Goal: Information Seeking & Learning: Compare options

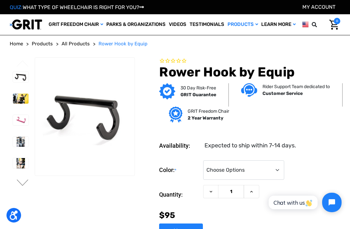
click at [13, 104] on img at bounding box center [21, 99] width 16 height 10
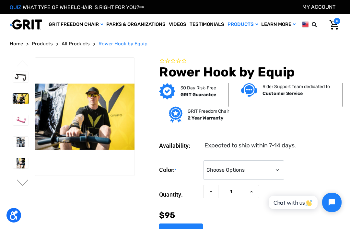
click at [14, 125] on img at bounding box center [21, 120] width 16 height 10
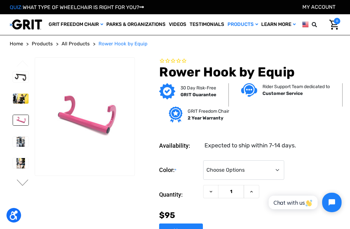
click at [14, 104] on img at bounding box center [21, 99] width 16 height 10
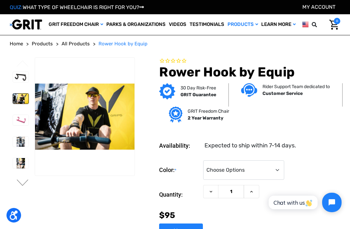
click at [15, 147] on img at bounding box center [21, 142] width 16 height 10
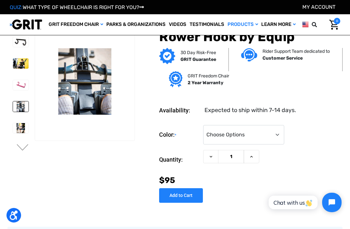
scroll to position [1, 0]
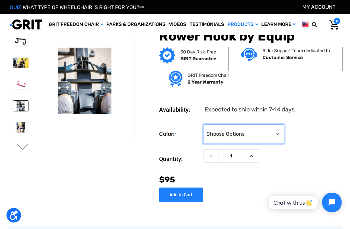
click at [278, 135] on select "Choose Options Black Pink" at bounding box center [243, 133] width 81 height 19
select select "740"
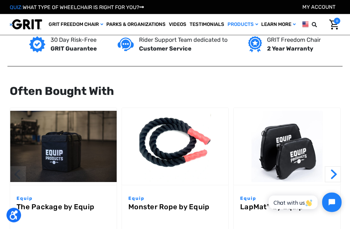
scroll to position [474, 0]
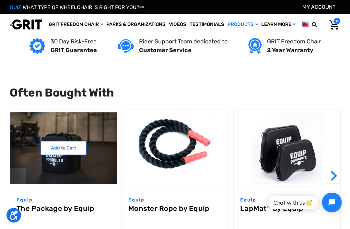
click at [74, 205] on link "The Package by Equip" at bounding box center [64, 216] width 94 height 23
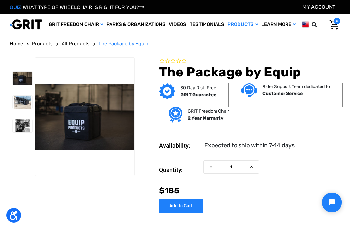
click at [22, 109] on img at bounding box center [23, 102] width 20 height 13
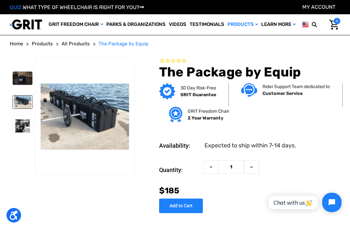
click at [25, 133] on img at bounding box center [23, 125] width 20 height 13
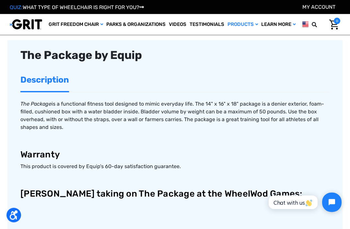
scroll to position [150, 0]
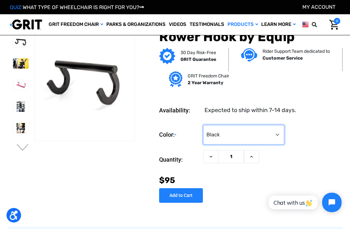
click at [279, 136] on select "Choose Options Black Pink" at bounding box center [243, 134] width 81 height 19
select select "741"
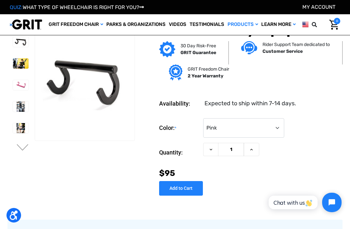
click at [13, 87] on img at bounding box center [21, 85] width 16 height 10
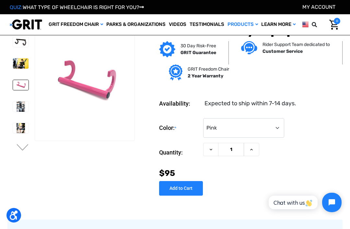
click at [35, 30] on img at bounding box center [26, 24] width 32 height 11
